Goal: Ask a question

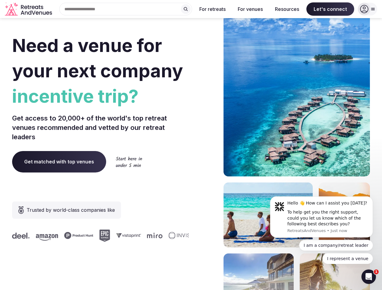
click at [191, 145] on div "Need a venue for your next company incentive trip? Get access to 20,000+ of the…" at bounding box center [190, 181] width 357 height 364
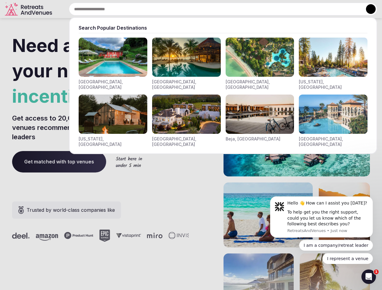
click at [126, 9] on div "Search Popular Destinations [GEOGRAPHIC_DATA], [GEOGRAPHIC_DATA] [GEOGRAPHIC_DA…" at bounding box center [215, 9] width 322 height 13
click at [185, 9] on input "text" at bounding box center [223, 9] width 308 height 13
click at [212, 9] on input "text" at bounding box center [223, 9] width 308 height 13
click at [250, 9] on input "text" at bounding box center [223, 9] width 308 height 13
click at [287, 9] on input "text" at bounding box center [223, 9] width 308 height 13
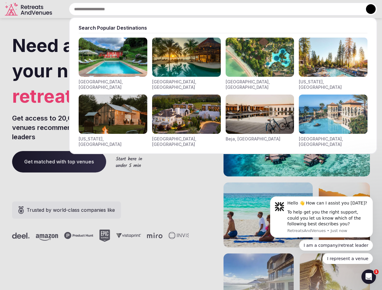
click at [330, 9] on input "text" at bounding box center [223, 9] width 308 height 13
click at [367, 9] on button at bounding box center [371, 9] width 10 height 10
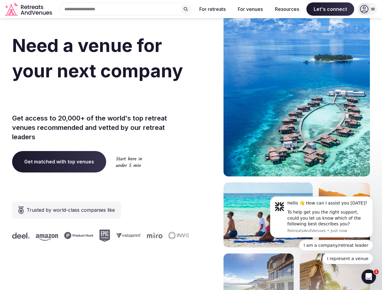
click at [321, 217] on div "To help get you the right support, could you let us know which of the following…" at bounding box center [327, 218] width 81 height 18
